Goal: Find specific page/section: Find specific page/section

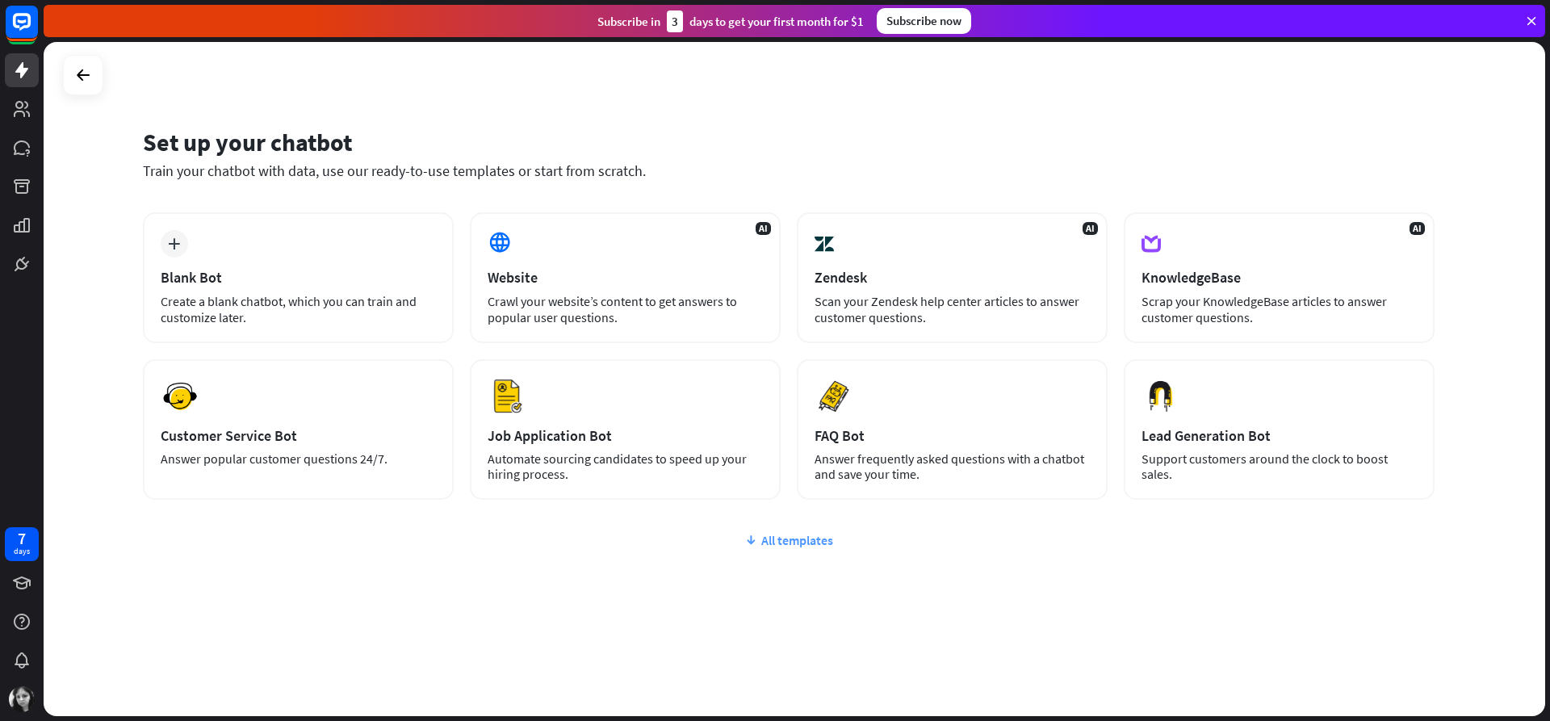
click at [800, 538] on div "All templates" at bounding box center [788, 540] width 1291 height 16
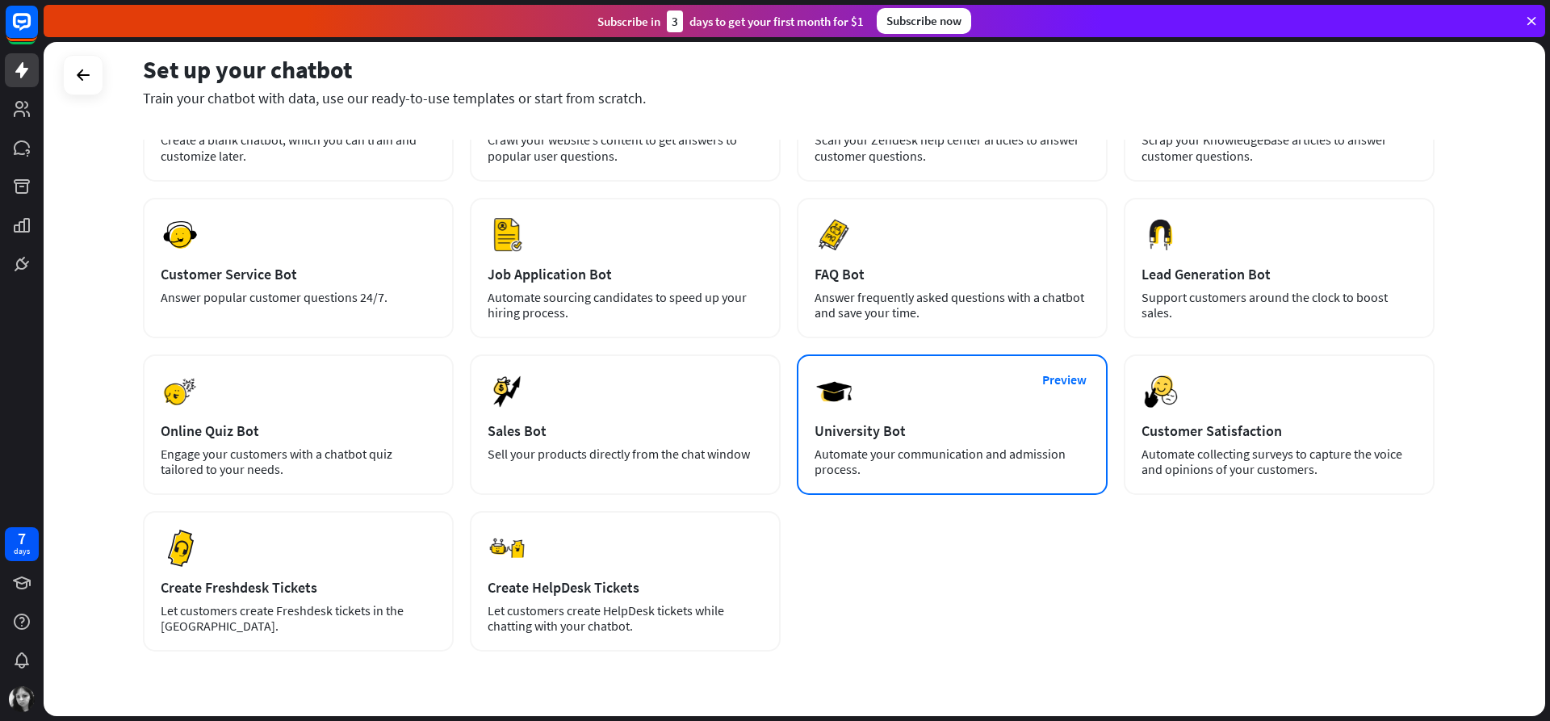
scroll to position [210, 0]
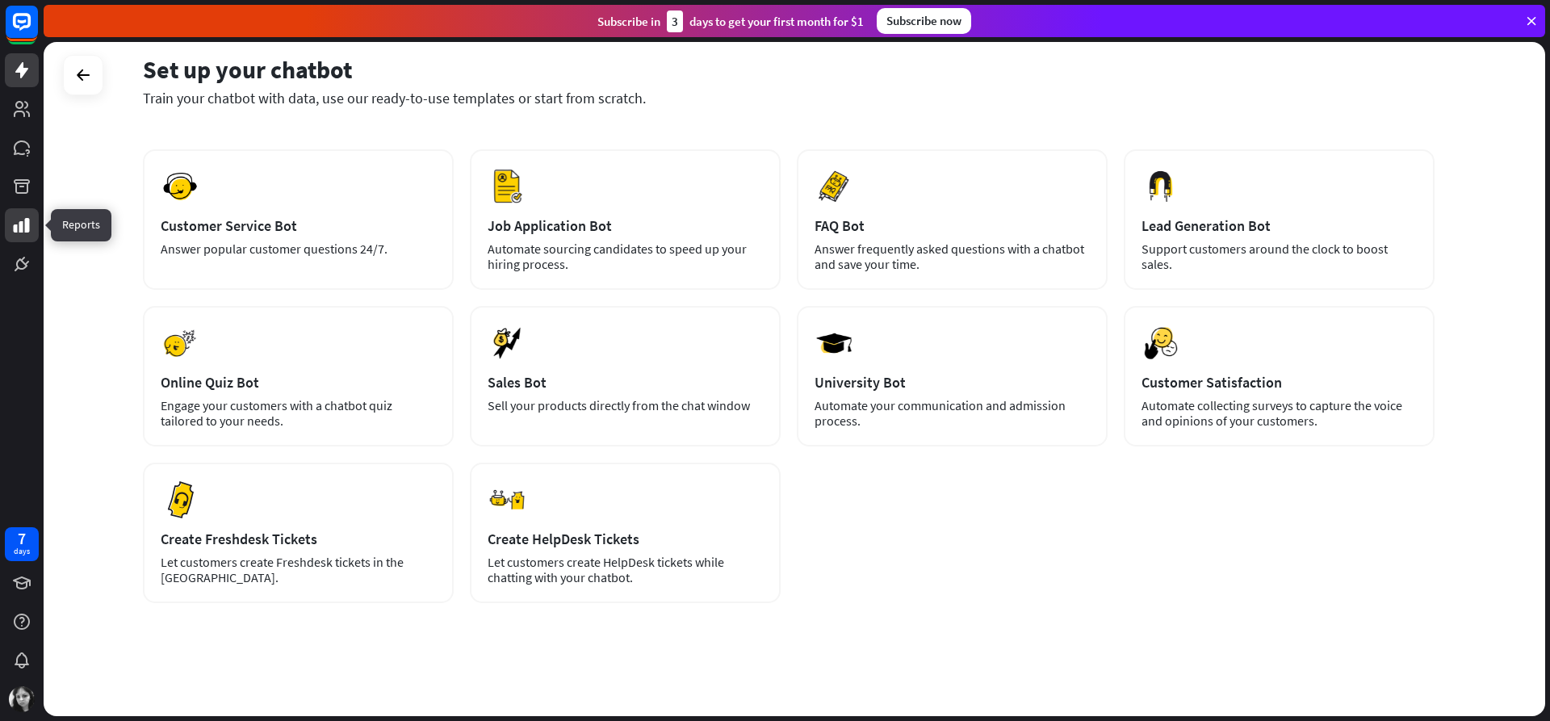
click at [31, 224] on link at bounding box center [22, 225] width 34 height 34
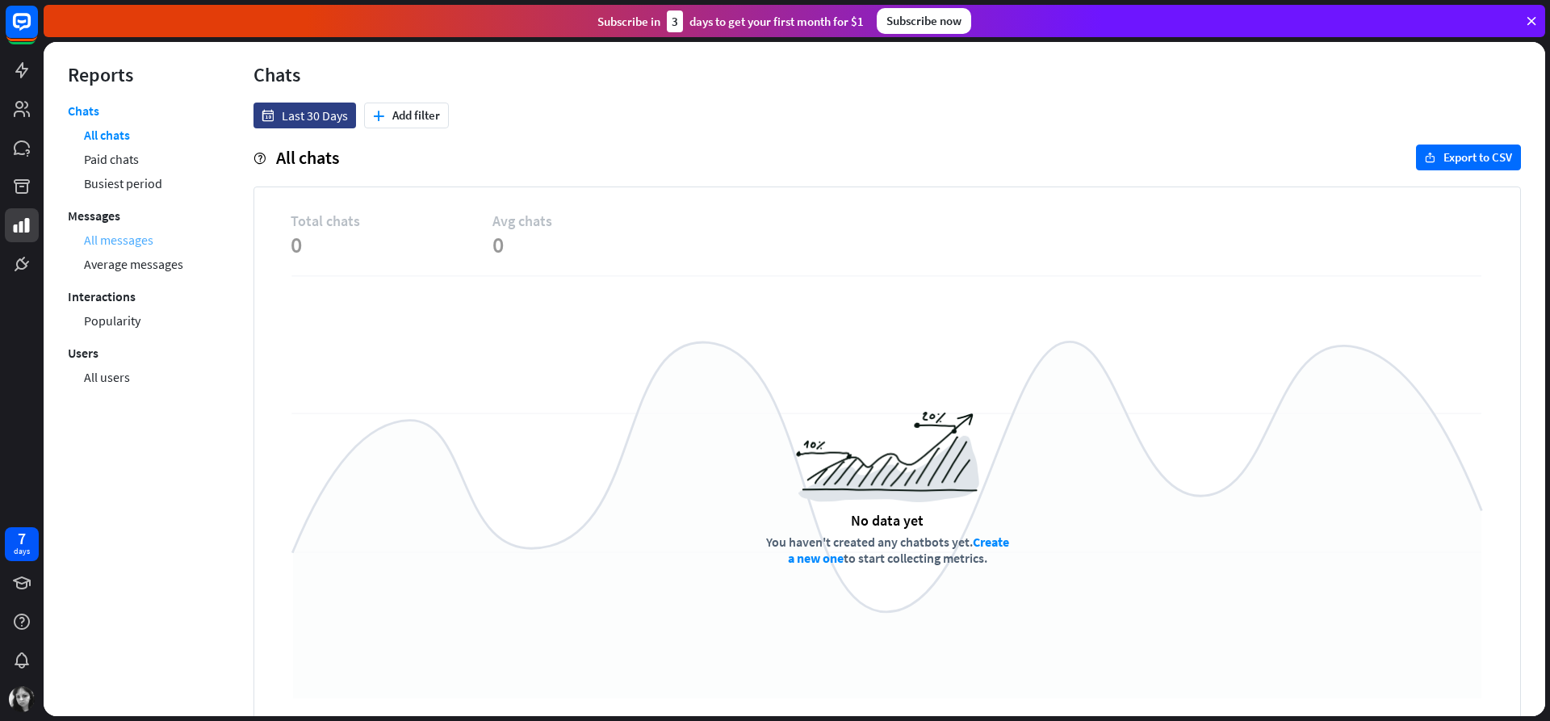
click at [148, 241] on link "All messages" at bounding box center [118, 240] width 69 height 24
click at [379, 109] on button "plus Add filter" at bounding box center [406, 115] width 85 height 26
click at [412, 160] on div "stories Story" at bounding box center [415, 154] width 93 height 29
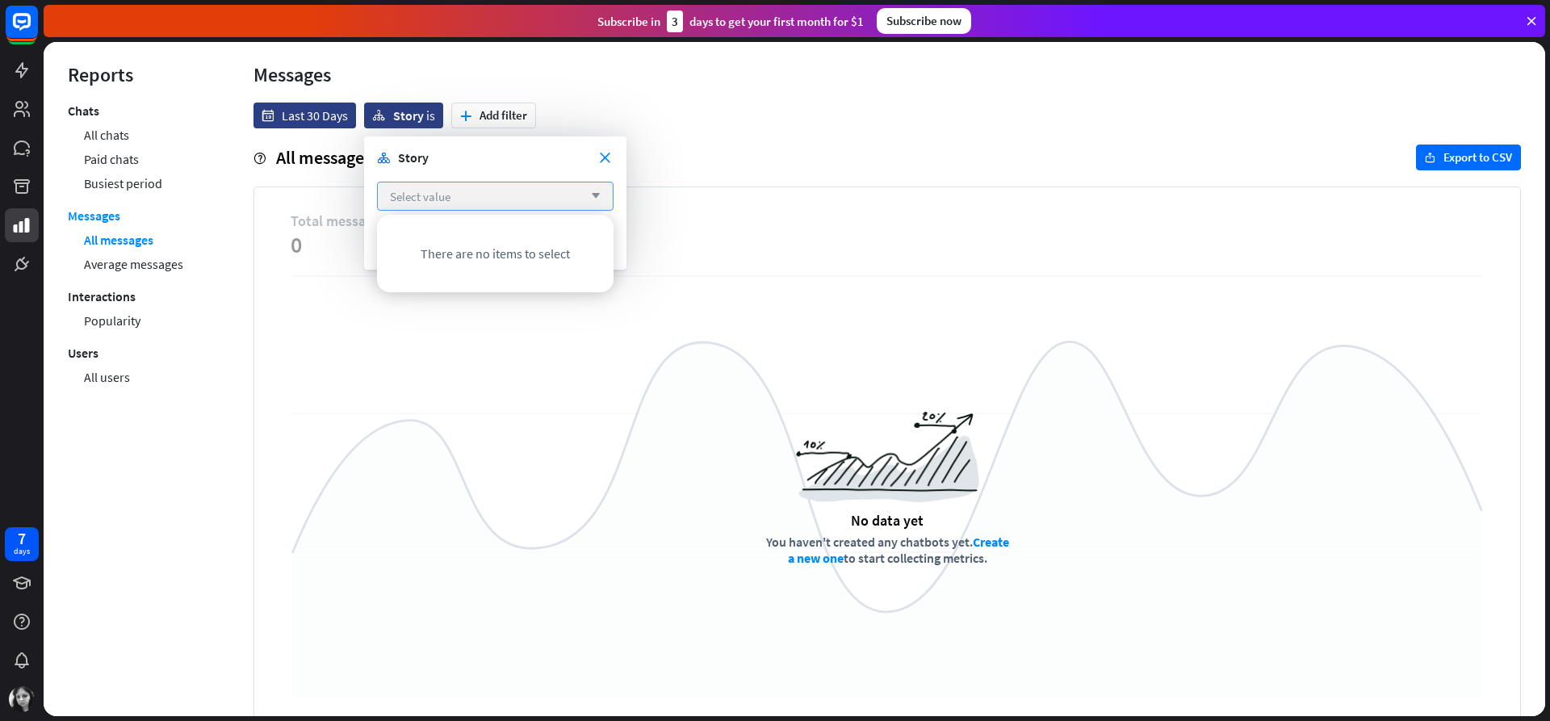
click at [599, 203] on div "Select value arrow_down" at bounding box center [495, 196] width 236 height 29
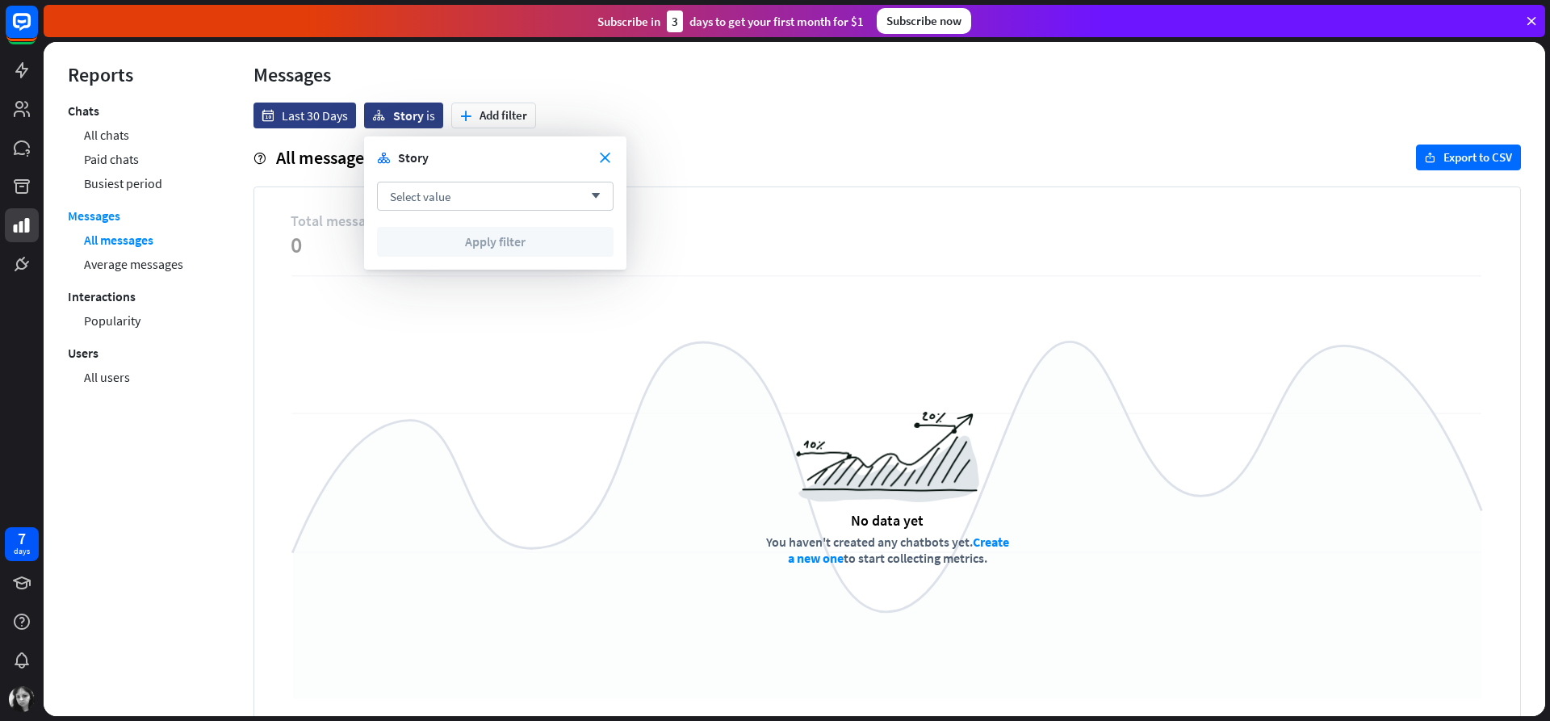
click at [722, 130] on div "date Last 30 Days stories close Story is plus Add filter help All messages expo…" at bounding box center [887, 414] width 1316 height 624
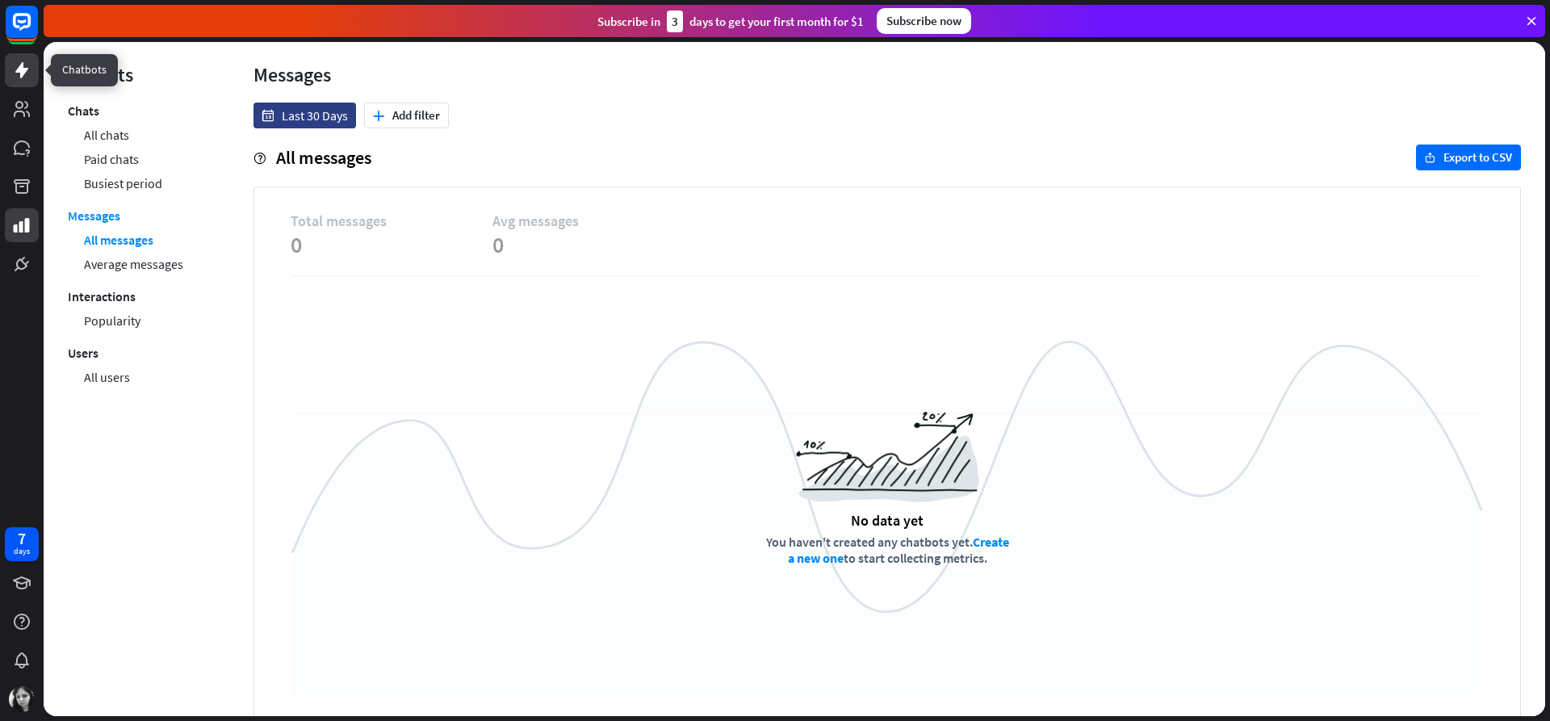
click at [27, 75] on icon at bounding box center [21, 70] width 19 height 19
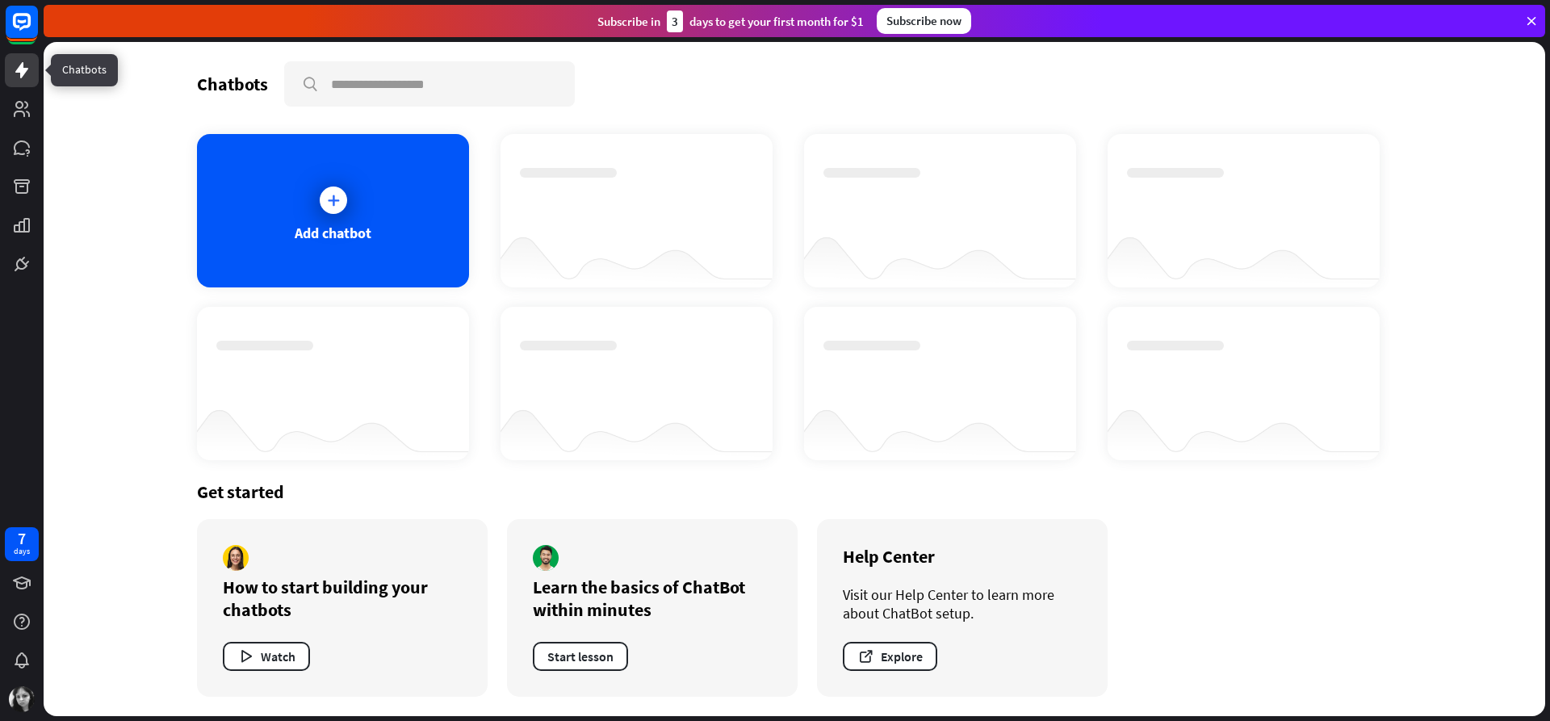
click at [24, 78] on icon at bounding box center [21, 70] width 19 height 19
click at [15, 23] on icon at bounding box center [21, 21] width 19 height 19
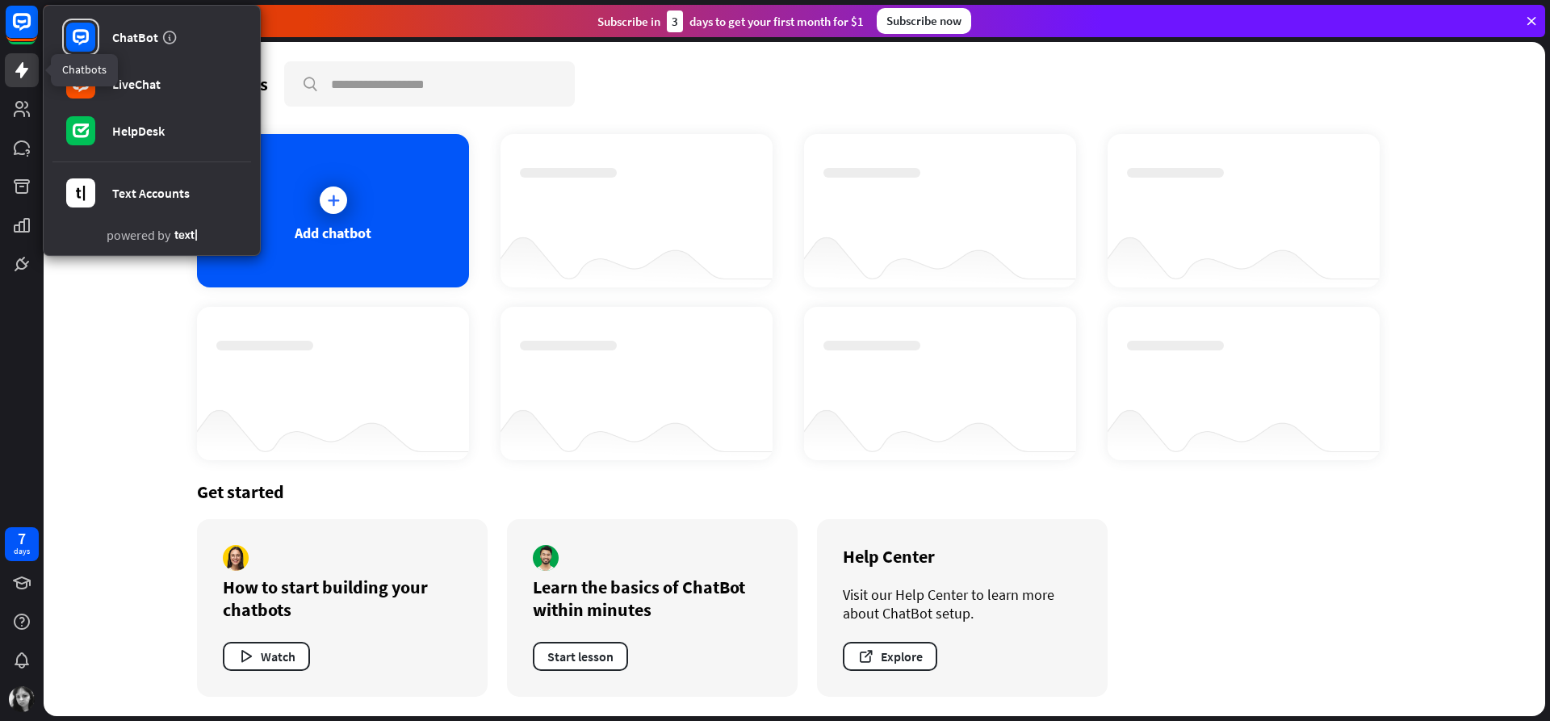
click at [21, 60] on link at bounding box center [22, 70] width 34 height 34
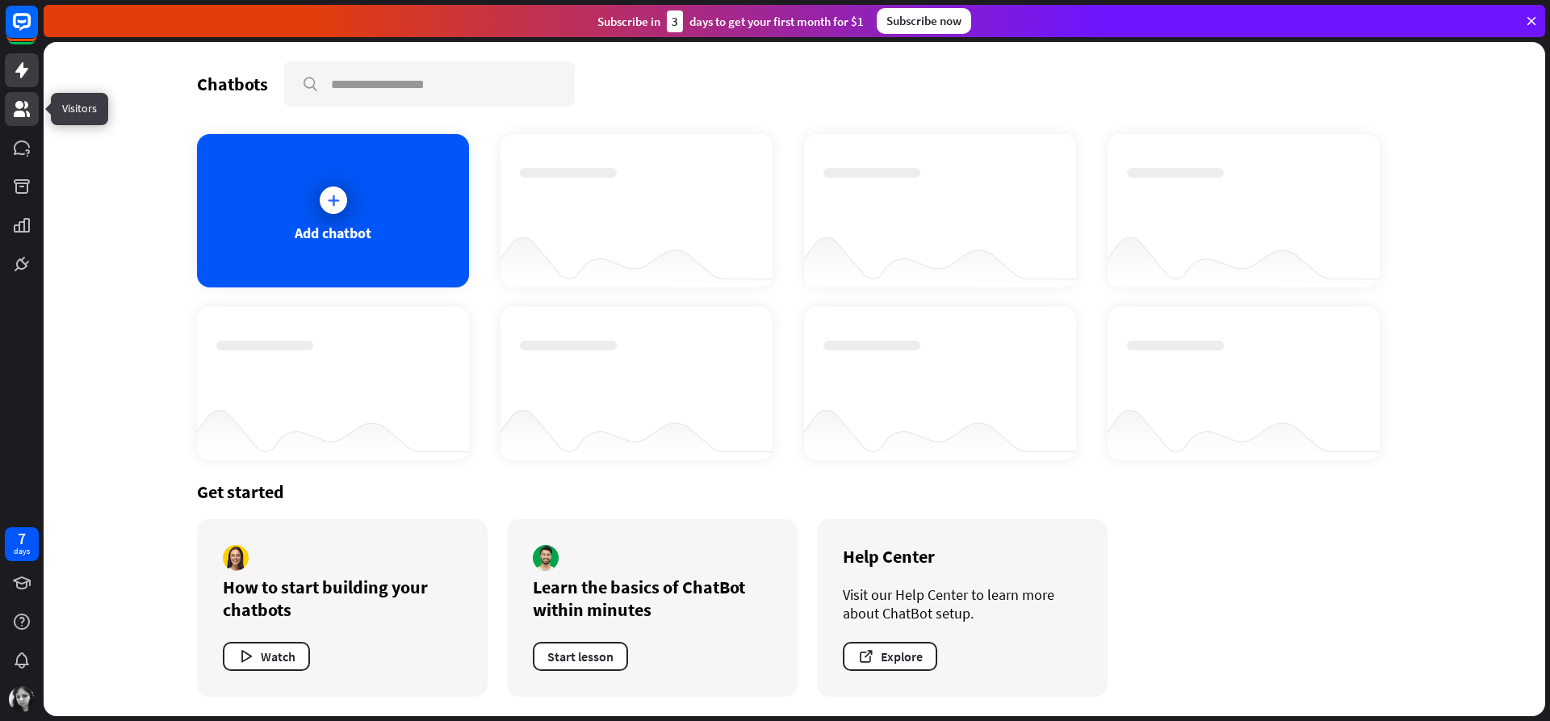
click at [34, 114] on link at bounding box center [22, 109] width 34 height 34
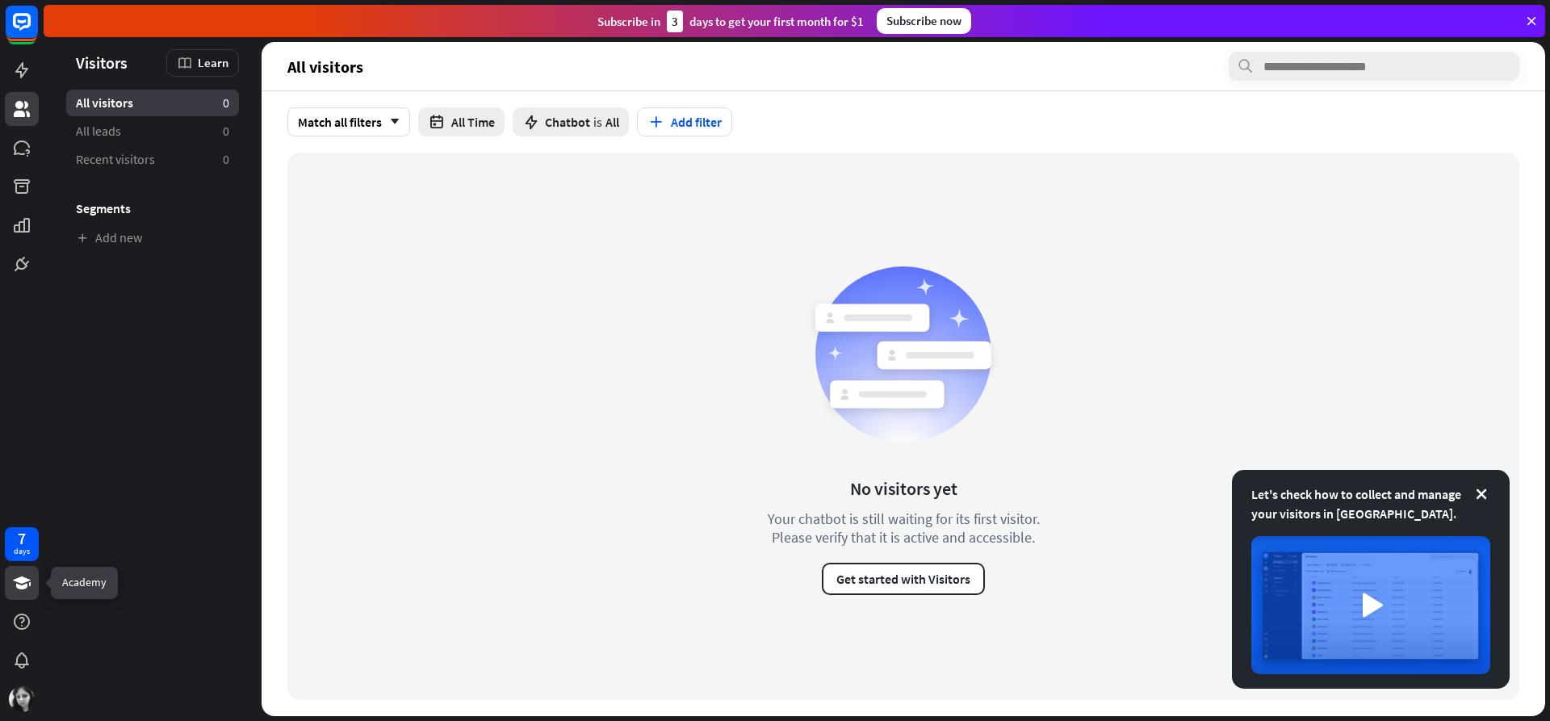
click at [19, 590] on icon at bounding box center [21, 582] width 19 height 19
